Goal: Information Seeking & Learning: Learn about a topic

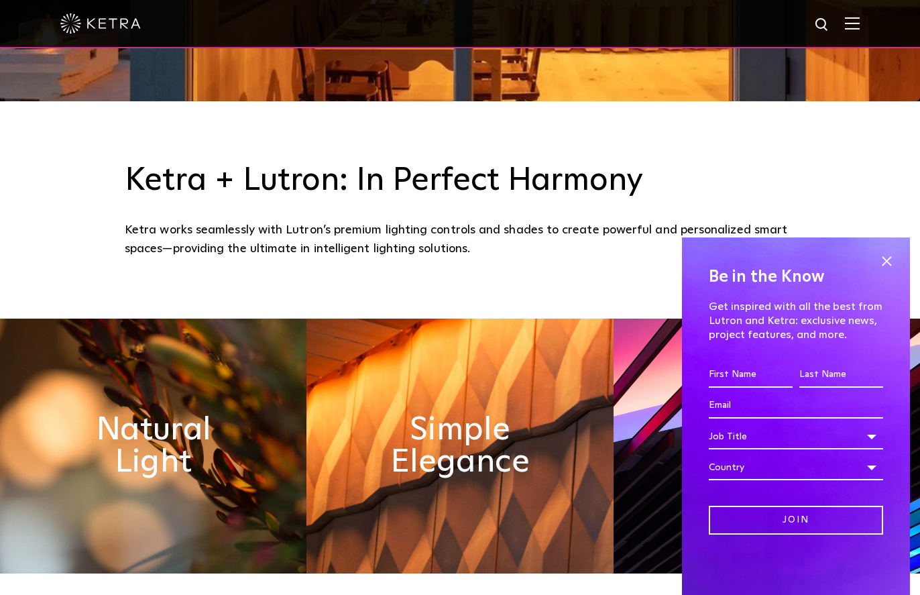
scroll to position [606, 0]
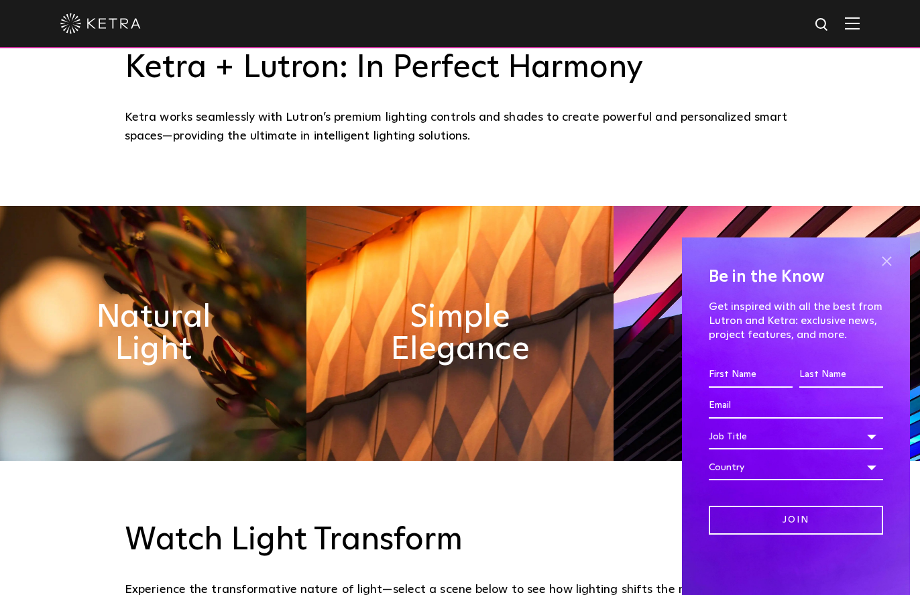
click at [885, 258] on span at bounding box center [886, 261] width 20 height 20
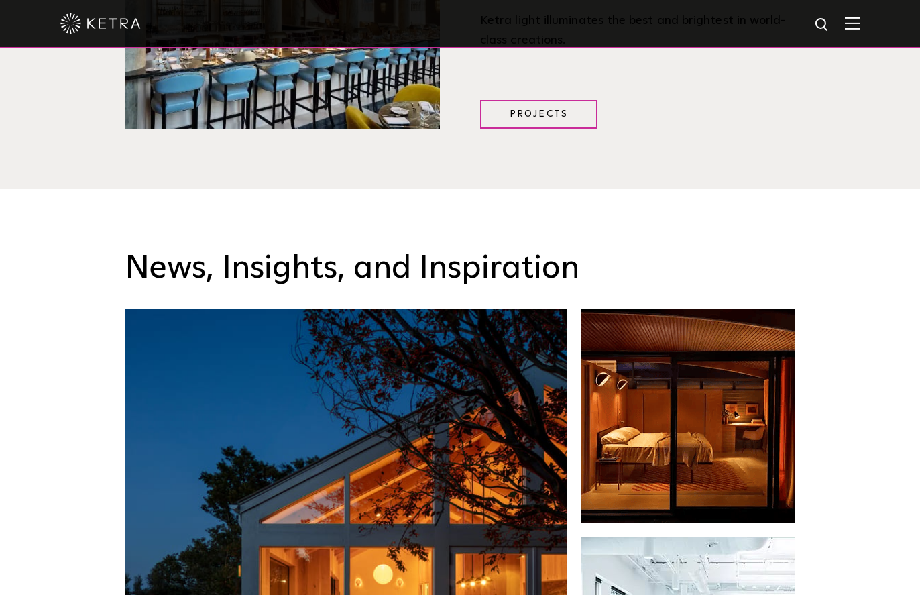
scroll to position [2176, 0]
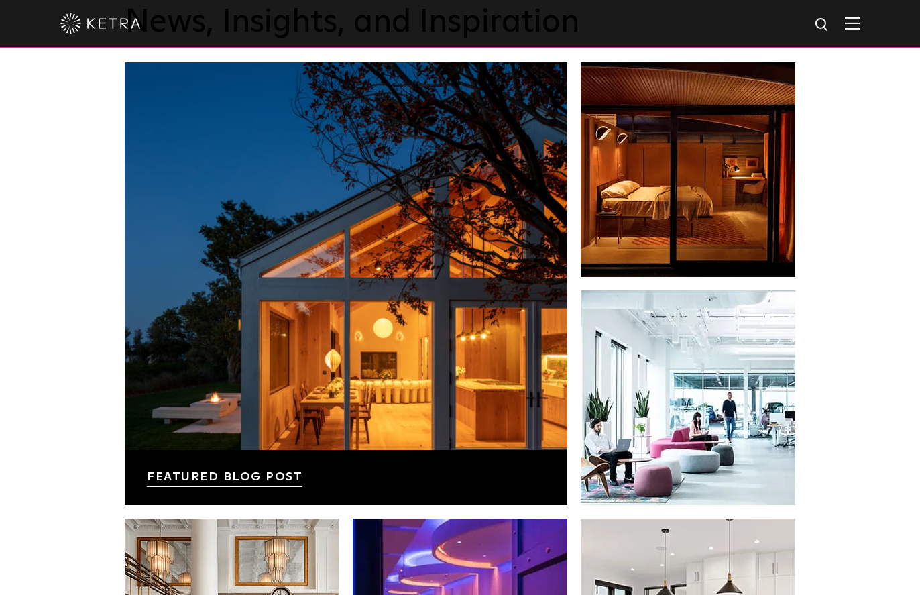
click at [852, 25] on img at bounding box center [852, 23] width 15 height 13
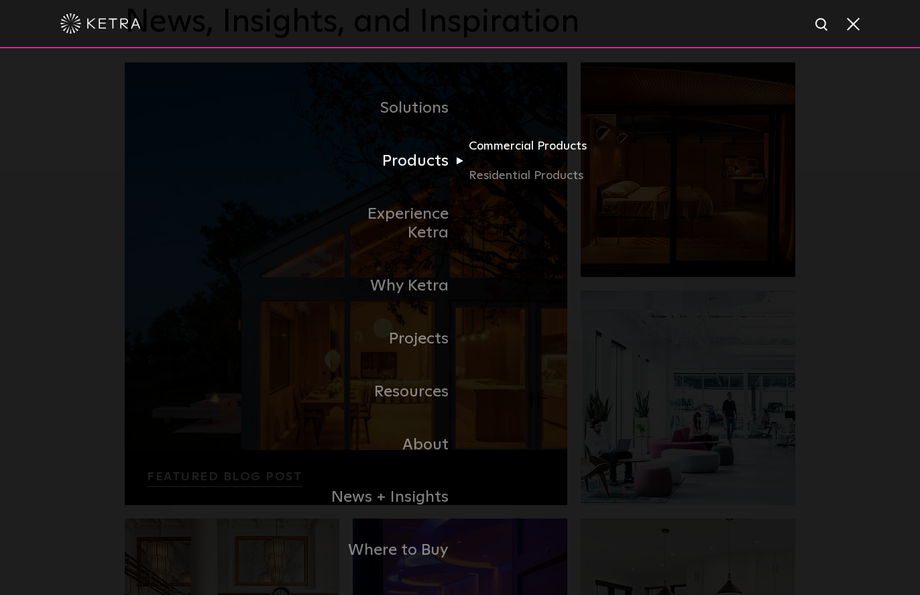
click at [500, 152] on link "Commercial Products" at bounding box center [533, 152] width 129 height 30
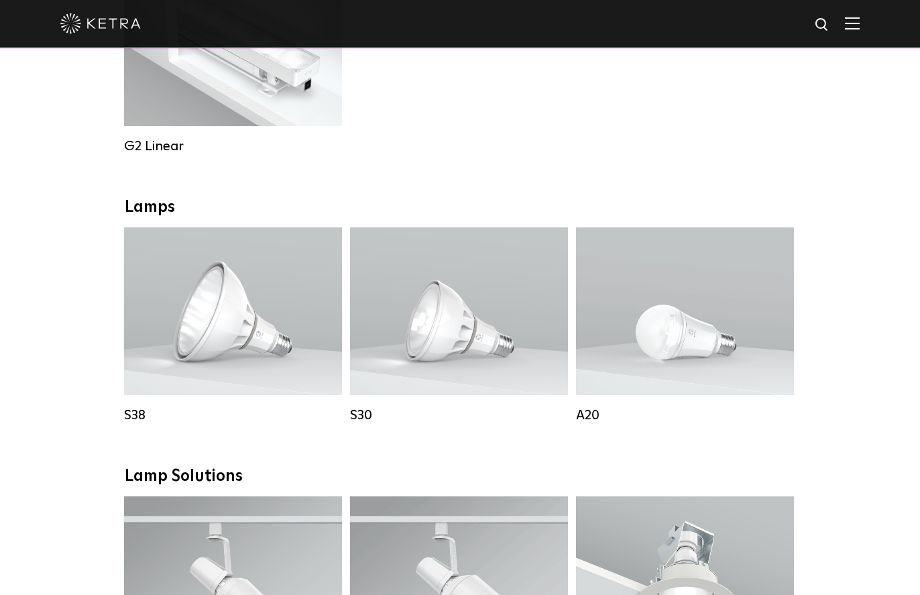
scroll to position [818, 0]
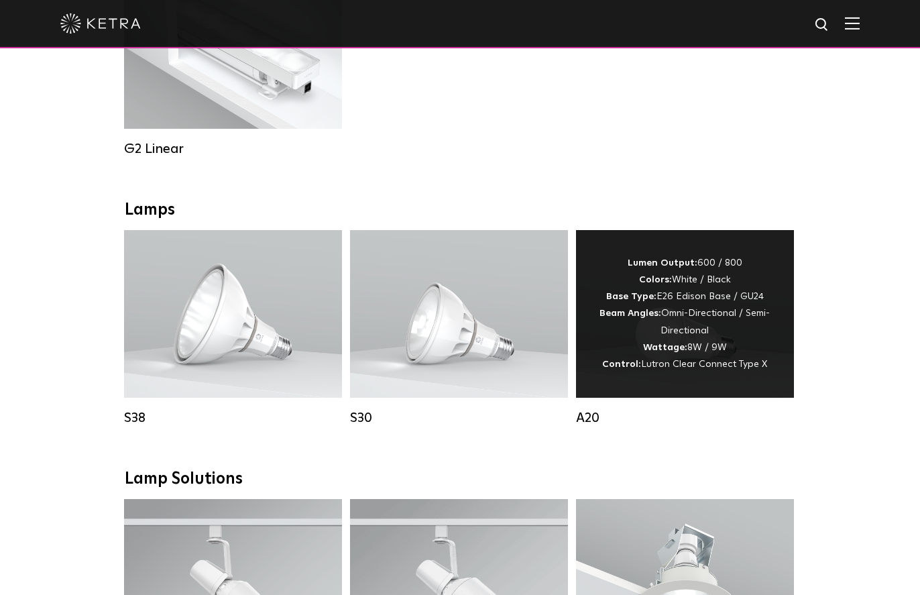
click at [731, 302] on div "Lumen Output: 600 / 800 Colors: White / Black Base Type: E26 Edison Base / GU24…" at bounding box center [685, 314] width 178 height 118
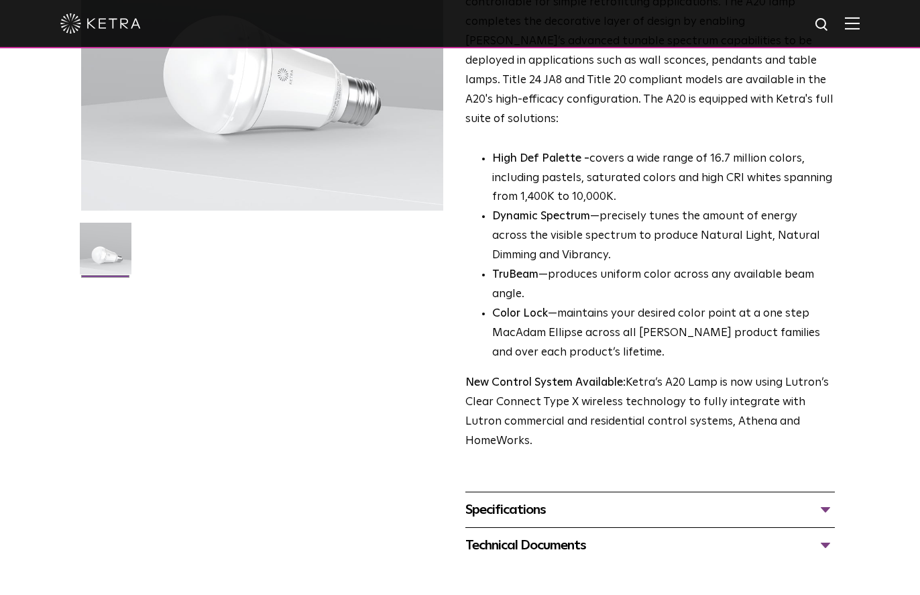
scroll to position [266, 0]
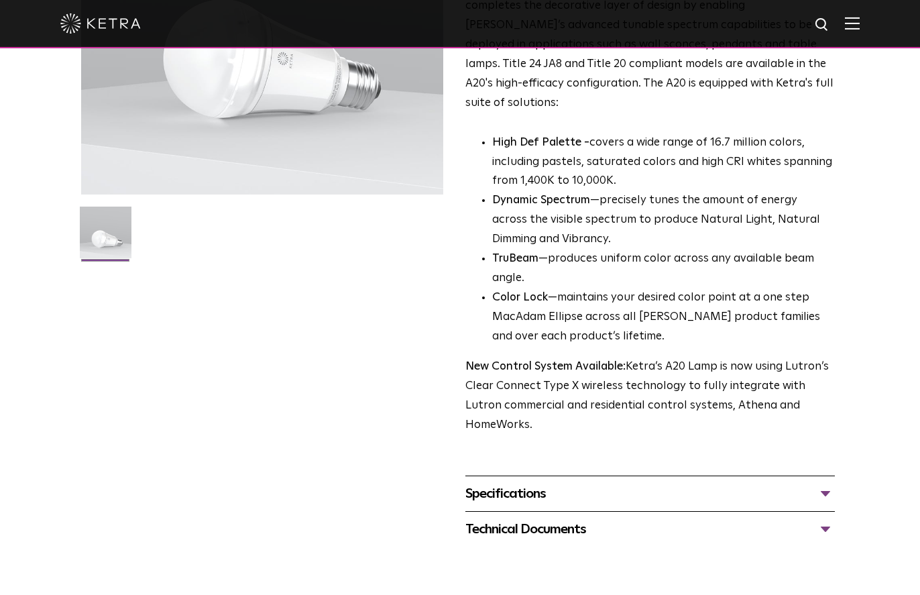
click at [799, 357] on p "New Control System Available: Ketra’s A20 Lamp is now using Lutron’s Clear Conn…" at bounding box center [650, 396] width 370 height 78
